Goal: Find specific page/section: Find specific page/section

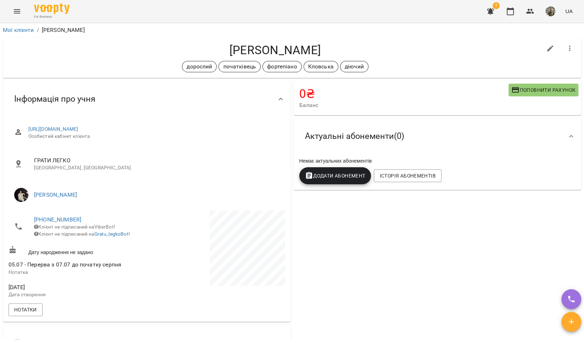
click at [22, 13] on button "Menu" at bounding box center [17, 11] width 17 height 17
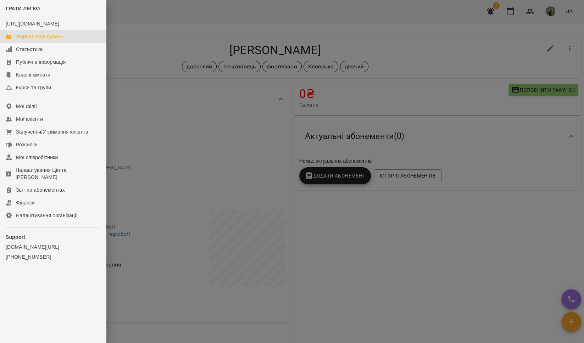
click at [21, 43] on link "Журнал відвідувань" at bounding box center [53, 36] width 106 height 13
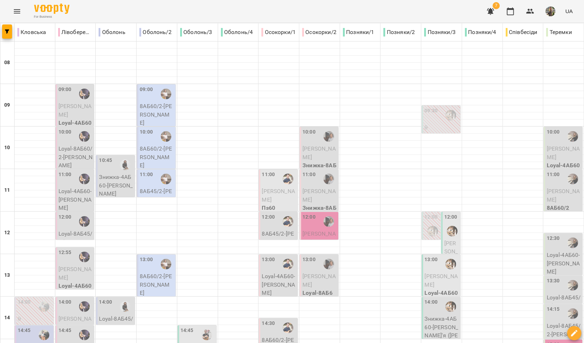
click at [281, 197] on span "[PERSON_NAME]" at bounding box center [278, 195] width 33 height 15
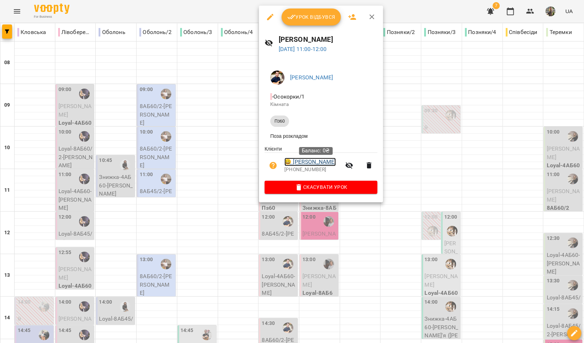
click at [300, 166] on link "😀 [PERSON_NAME]" at bounding box center [309, 162] width 51 height 9
